Goal: Task Accomplishment & Management: Manage account settings

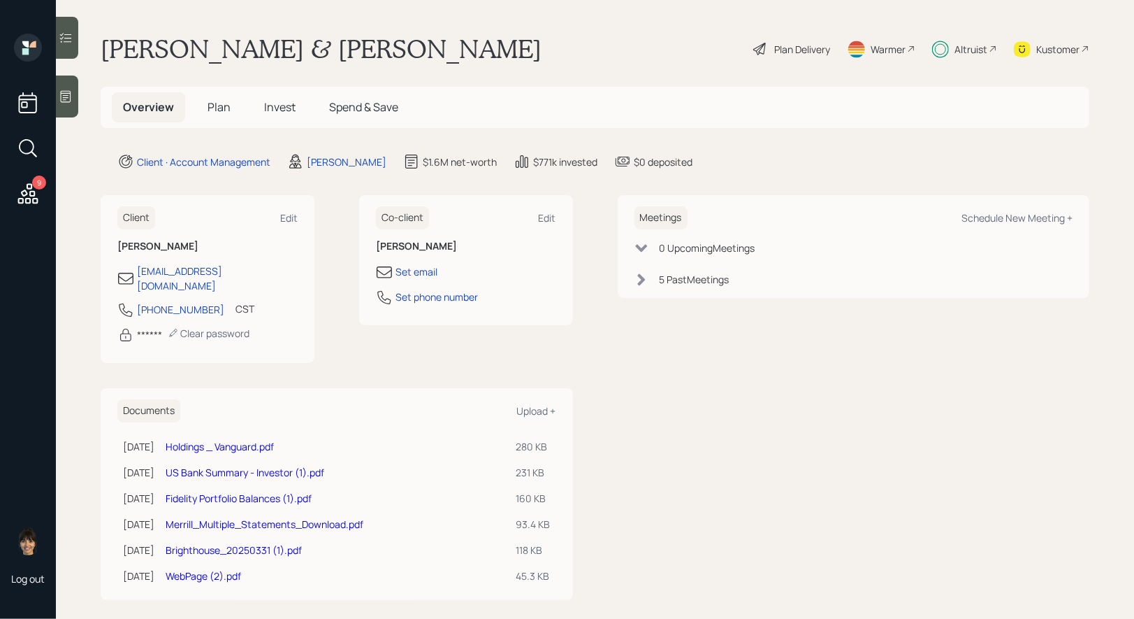
click at [285, 112] on span "Invest" at bounding box center [279, 106] width 31 height 15
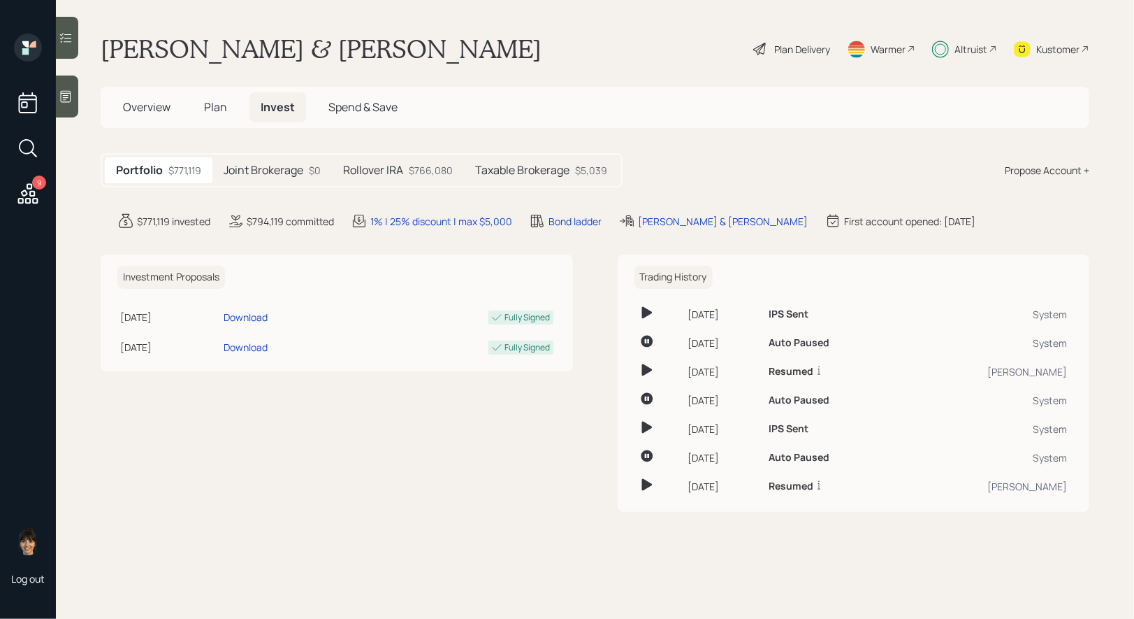
click at [271, 173] on h5 "Joint Brokerage" at bounding box center [264, 170] width 80 height 13
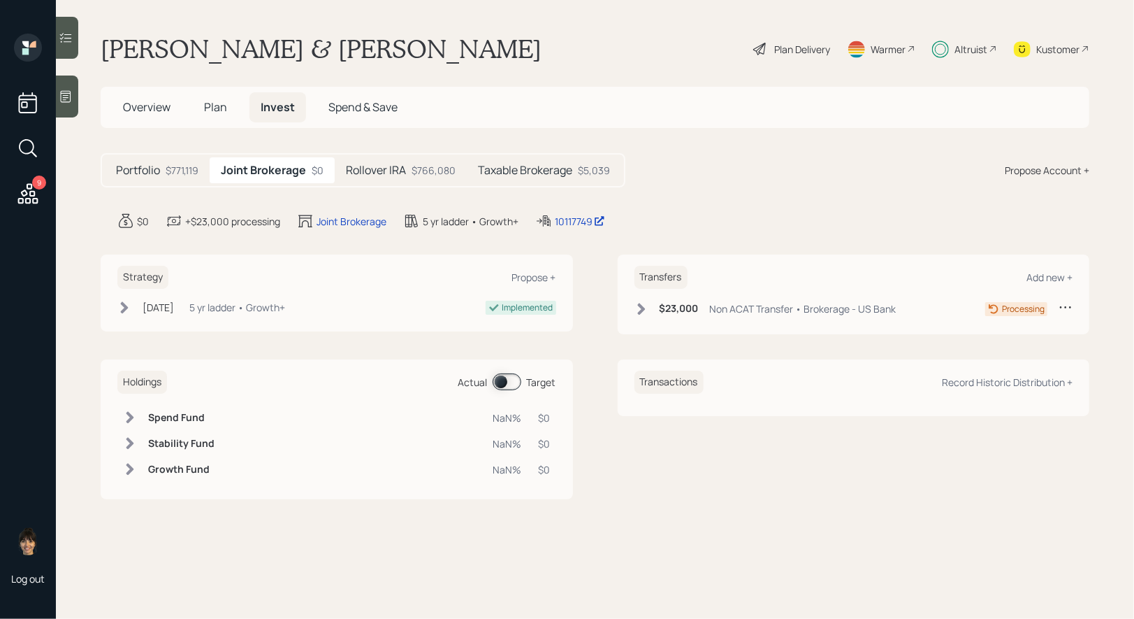
click at [28, 145] on icon at bounding box center [27, 148] width 25 height 25
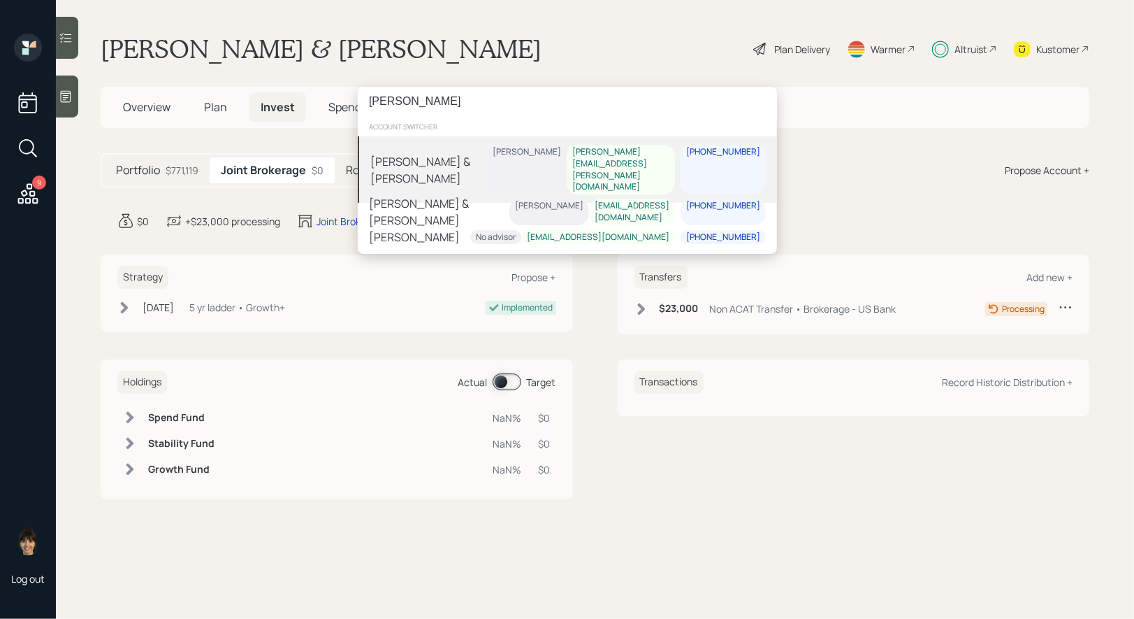
type input "[PERSON_NAME]"
click at [469, 159] on div "[PERSON_NAME] & [PERSON_NAME]" at bounding box center [428, 169] width 117 height 34
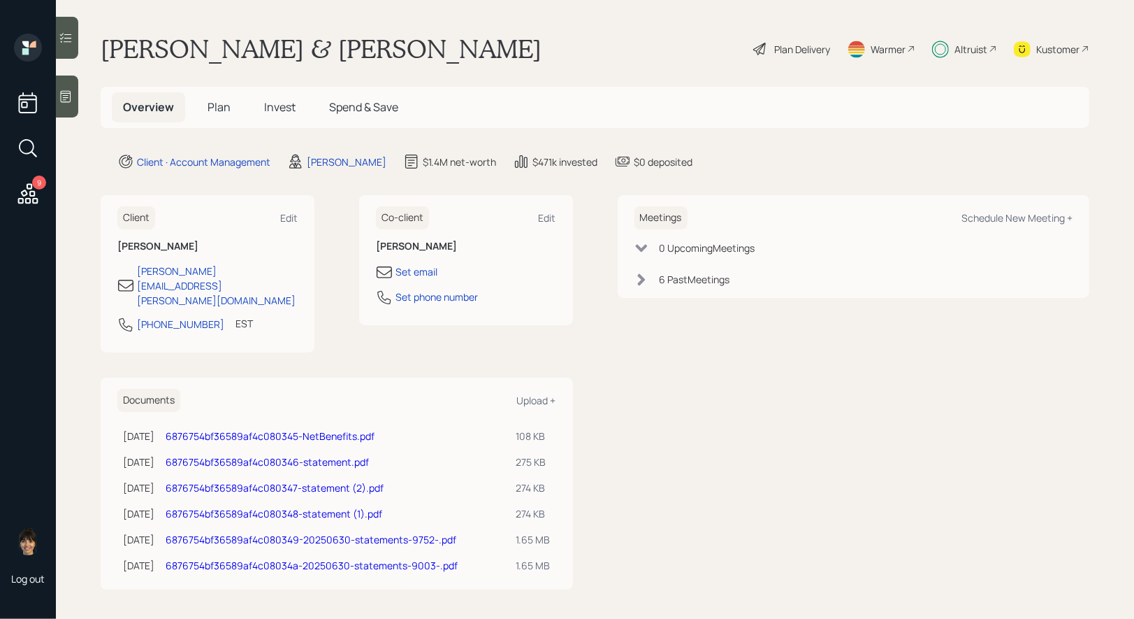
click at [217, 104] on span "Plan" at bounding box center [219, 106] width 23 height 15
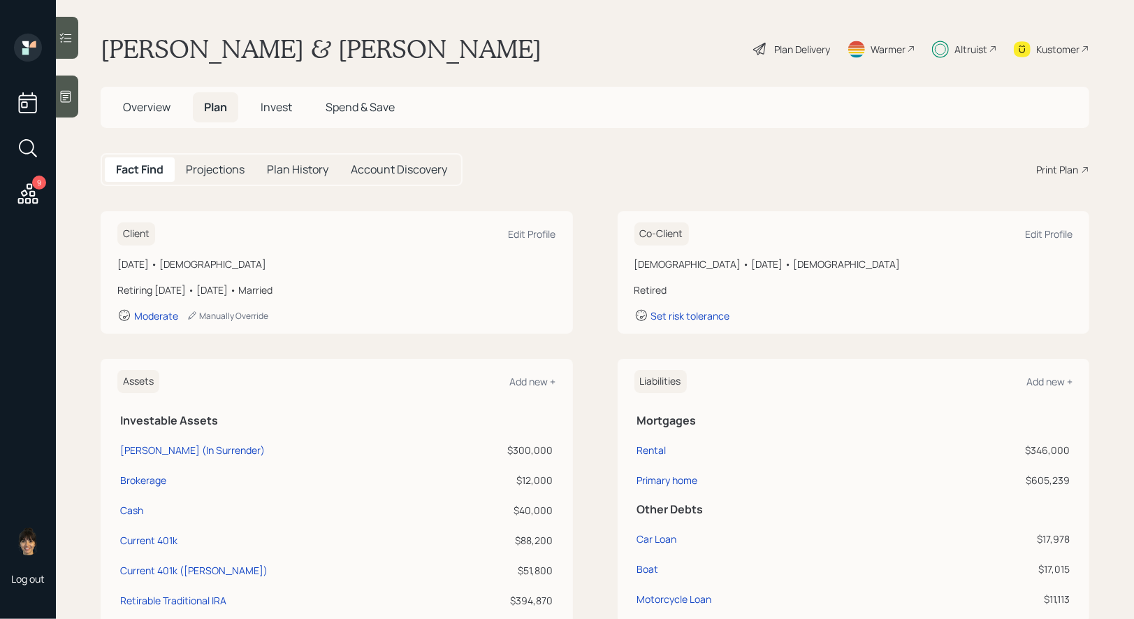
click at [275, 108] on span "Invest" at bounding box center [276, 106] width 31 height 15
